Goal: Task Accomplishment & Management: Use online tool/utility

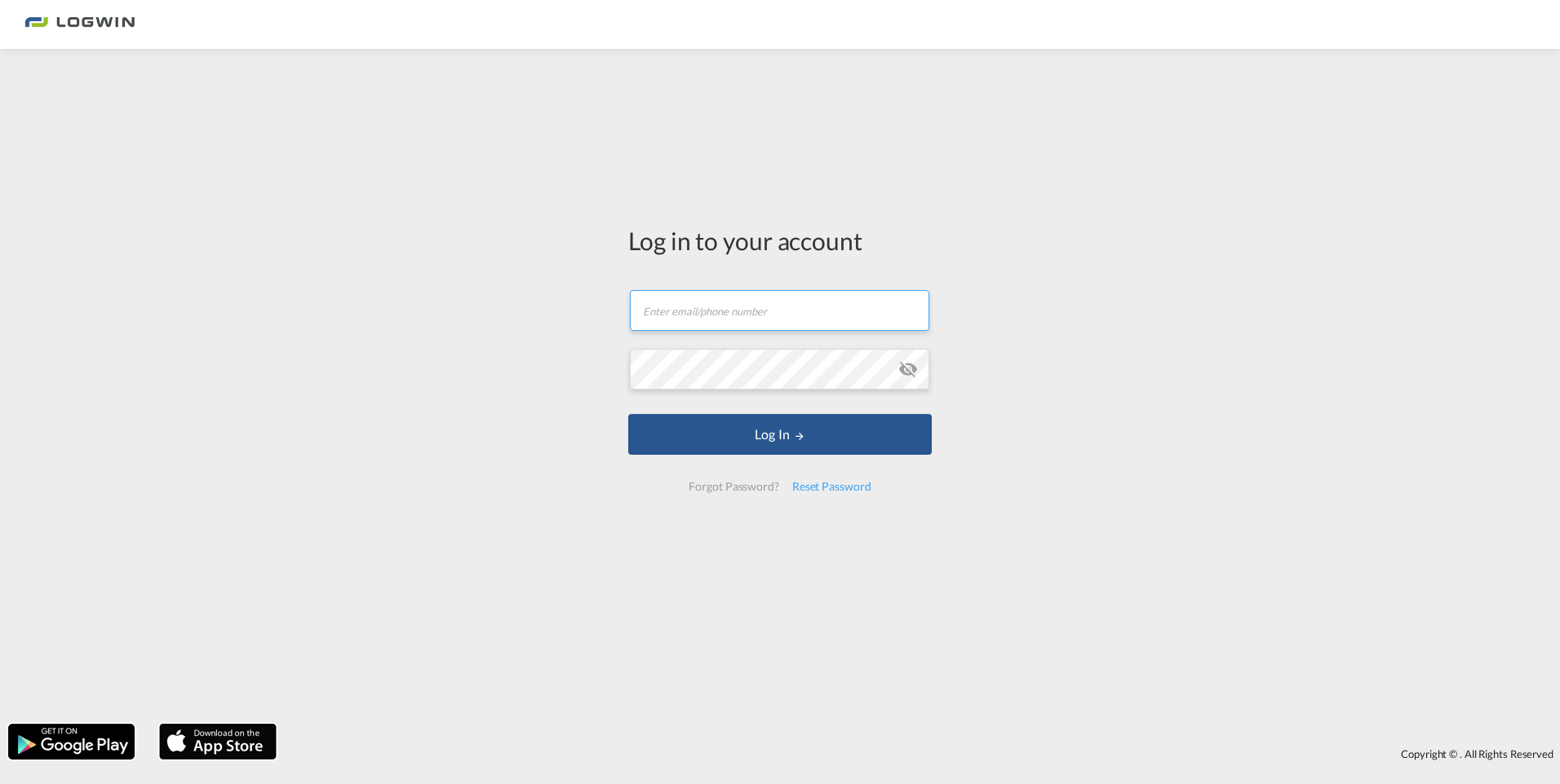
click at [720, 320] on input "text" at bounding box center [780, 311] width 300 height 41
type input "[PERSON_NAME][EMAIL_ADDRESS][DOMAIN_NAME]"
click at [628, 414] on button "Log In" at bounding box center [780, 435] width 304 height 41
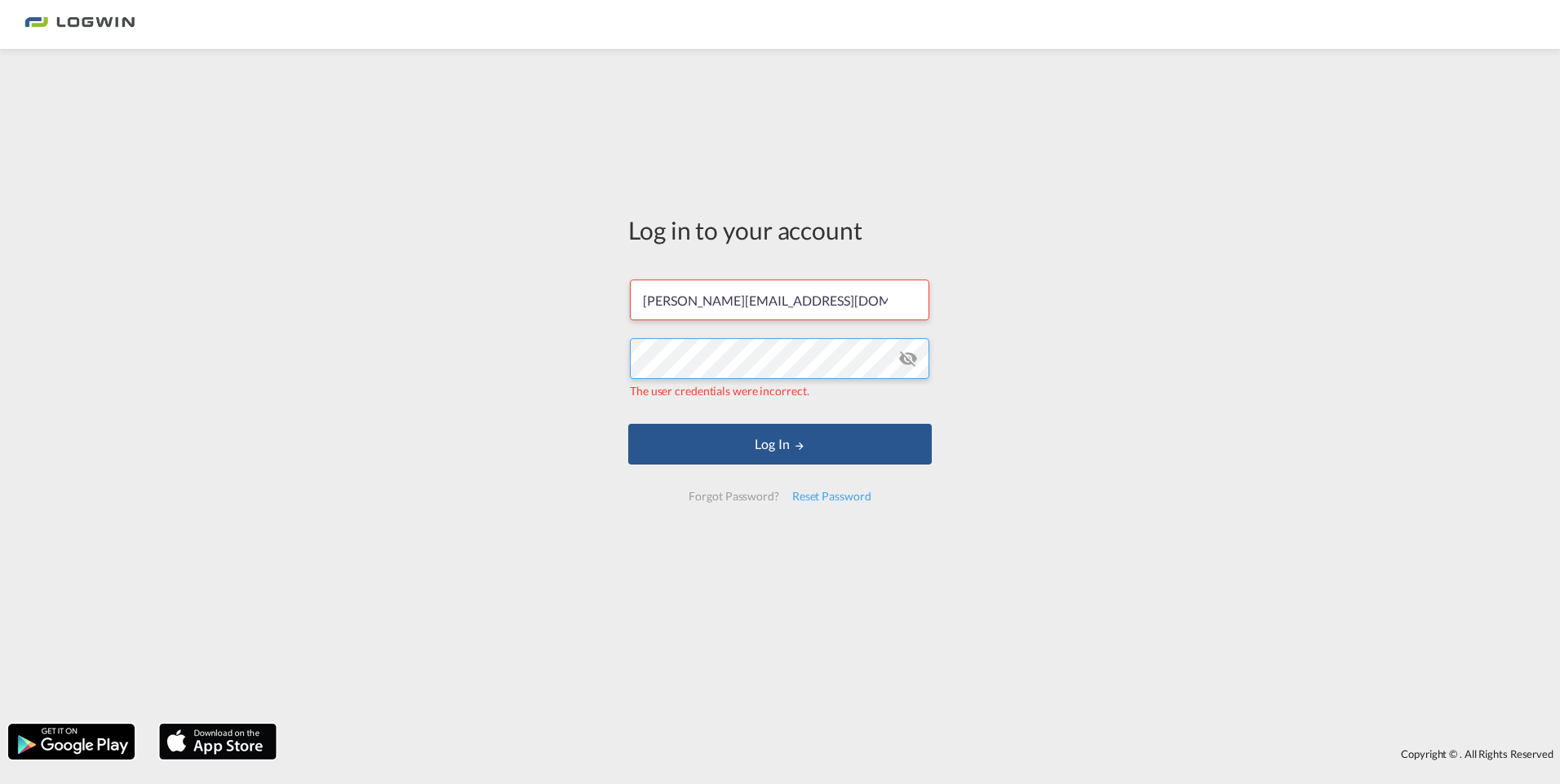
click at [478, 354] on div "Log in to your account [PERSON_NAME][EMAIL_ADDRESS][DOMAIN_NAME] The user crede…" at bounding box center [780, 386] width 1560 height 659
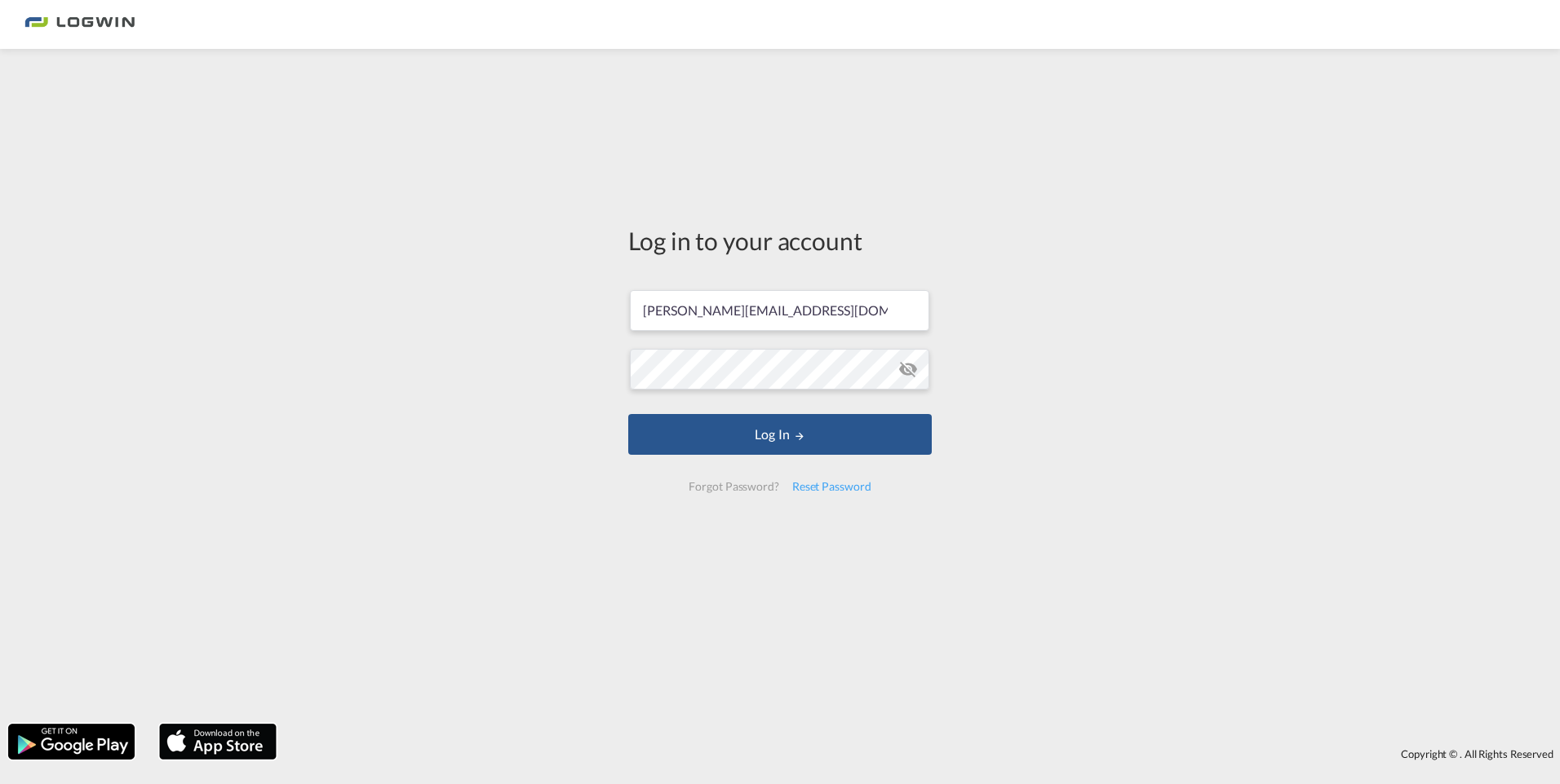
click at [915, 368] on md-icon "icon-eye-off" at bounding box center [908, 369] width 20 height 20
click at [747, 433] on button "Log In" at bounding box center [780, 435] width 304 height 41
